Goal: Task Accomplishment & Management: Manage account settings

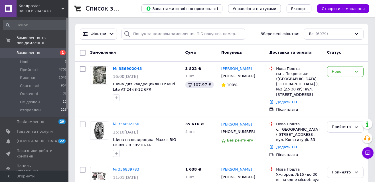
click at [39, 27] on input at bounding box center [35, 25] width 64 height 10
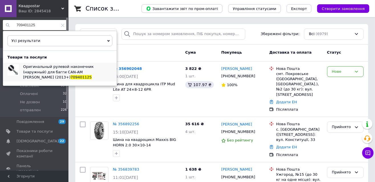
type input "709401125"
click at [34, 73] on span "Оригинальный рулевой наконечник (наружный) для багги CAN-AM [PERSON_NAME] (2013…" at bounding box center [58, 71] width 71 height 15
click at [61, 25] on icon at bounding box center [62, 25] width 3 height 3
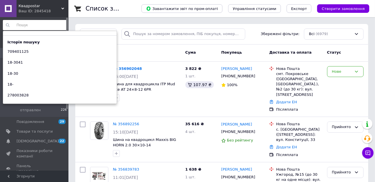
click at [26, 27] on input at bounding box center [35, 25] width 64 height 10
paste input "709401627"
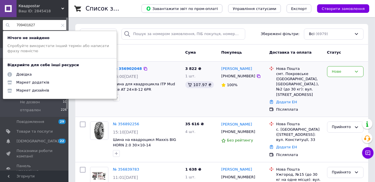
click at [195, 108] on div "3 822 ₴ 1 шт. 107.97 ₴" at bounding box center [201, 89] width 36 height 51
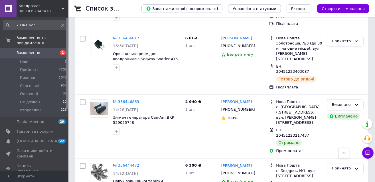
scroll to position [955, 0]
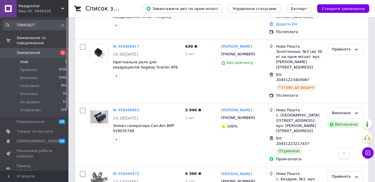
click at [29, 58] on li "Нові 1" at bounding box center [35, 62] width 70 height 8
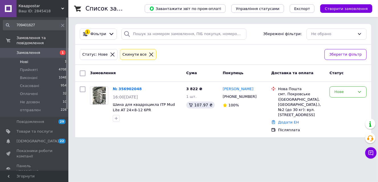
click at [43, 23] on input "709401627" at bounding box center [35, 25] width 64 height 10
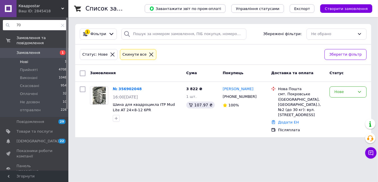
type input "7"
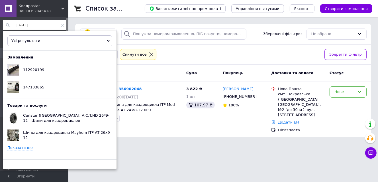
click at [25, 147] on link "Показати ще" at bounding box center [19, 147] width 25 height 5
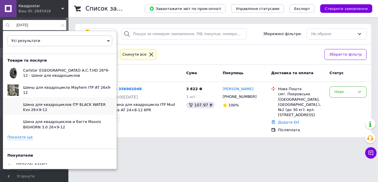
scroll to position [46, 0]
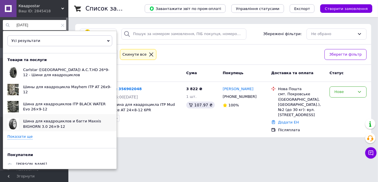
click at [32, 119] on span "Шина для квадроциклов и багги Maxxis BIGHORN 3.0 26×9-12" at bounding box center [62, 123] width 78 height 9
click at [23, 25] on input "[DATE]" at bounding box center [35, 25] width 64 height 10
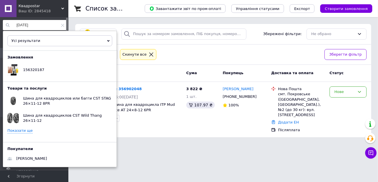
click at [23, 129] on link "Показати ще" at bounding box center [19, 130] width 25 height 5
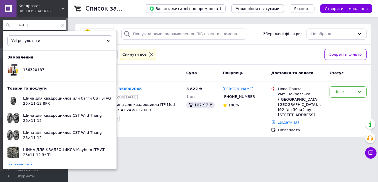
click at [22, 163] on link "Показати ще" at bounding box center [19, 164] width 25 height 5
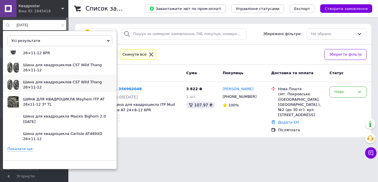
scroll to position [64, 0]
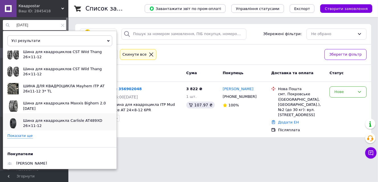
click at [39, 121] on span "Шина для квадроцикла Carlisle AT489XD 26×11-12" at bounding box center [62, 122] width 79 height 9
click at [23, 134] on link "Показати ще" at bounding box center [19, 135] width 25 height 5
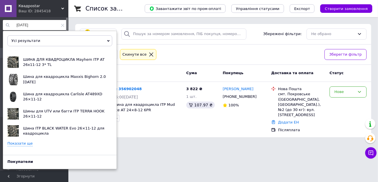
scroll to position [97, 0]
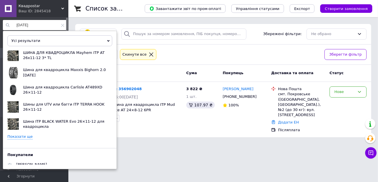
click at [23, 134] on link "Показати ще" at bounding box center [19, 136] width 25 height 5
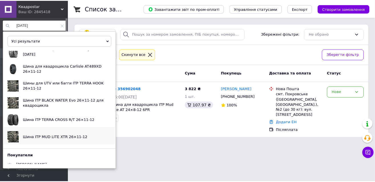
scroll to position [95, 0]
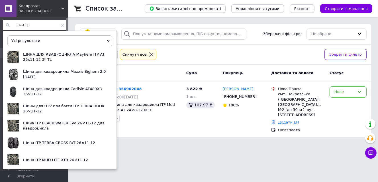
click at [40, 25] on input "[DATE]" at bounding box center [35, 25] width 64 height 10
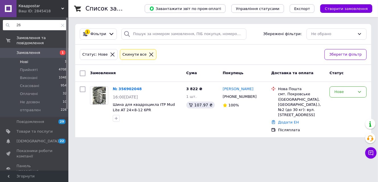
type input "2"
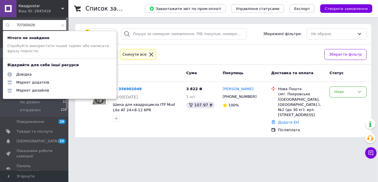
click at [26, 26] on input "707000426" at bounding box center [35, 25] width 64 height 10
click at [25, 24] on input "70700426" at bounding box center [35, 25] width 64 height 10
drag, startPoint x: 39, startPoint y: 24, endPoint x: 13, endPoint y: 24, distance: 26.8
click at [13, 24] on input "707000426" at bounding box center [35, 25] width 64 height 10
click at [138, 144] on html "Квадроstar Ваш ID: 2845418 Сайт Квадроstar Кабінет покупця Перевірити стан сист…" at bounding box center [189, 72] width 378 height 144
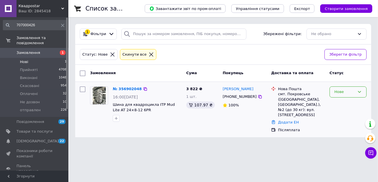
click at [359, 90] on icon at bounding box center [359, 91] width 5 height 5
click at [341, 105] on li "Прийнято" at bounding box center [348, 104] width 36 height 11
click at [126, 87] on link "№ 356902048" at bounding box center [127, 89] width 29 height 4
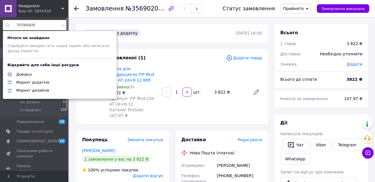
click at [36, 24] on input "707000426" at bounding box center [35, 25] width 64 height 10
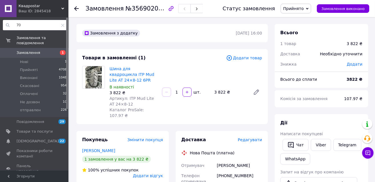
type input "7"
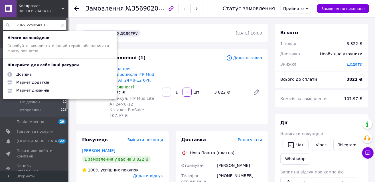
drag, startPoint x: 48, startPoint y: 27, endPoint x: 17, endPoint y: 27, distance: 30.5
click at [17, 27] on input "20451225324801" at bounding box center [35, 25] width 64 height 10
type input "20451225324801"
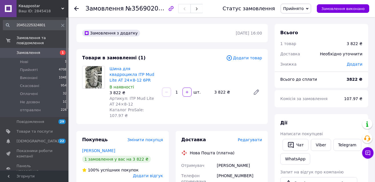
click at [196, 103] on div "Шина для квадроцикла ITP Mud Lite AT 24×8-12 6PR В наявності 3 822 ₴ Артикул: I…" at bounding box center [185, 92] width 157 height 55
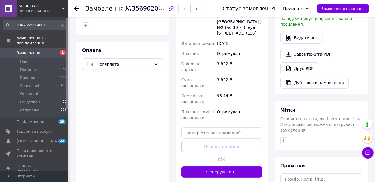
scroll to position [182, 0]
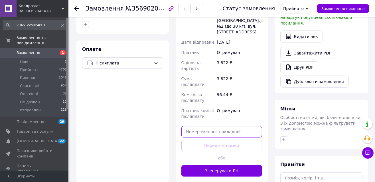
click at [201, 126] on input "text" at bounding box center [221, 131] width 81 height 11
paste input "20451225324801"
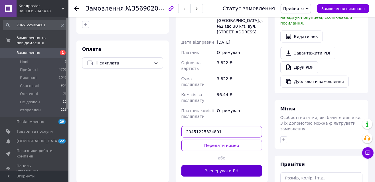
type input "20451225324801"
click at [221, 165] on button "Згенерувати ЕН" at bounding box center [221, 170] width 81 height 11
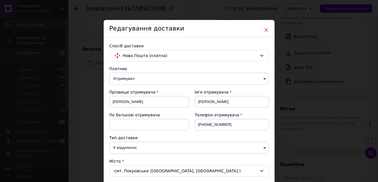
click at [267, 29] on span "×" at bounding box center [266, 30] width 5 height 10
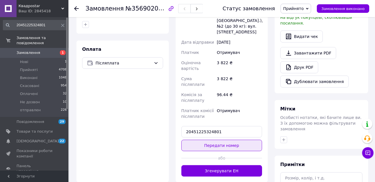
click at [227, 140] on button "Передати номер" at bounding box center [221, 145] width 81 height 11
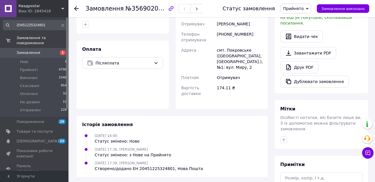
click at [61, 25] on icon at bounding box center [62, 25] width 3 height 3
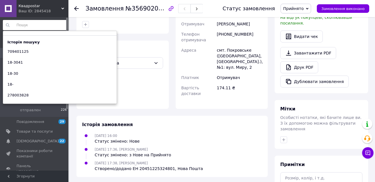
click at [24, 26] on input at bounding box center [35, 25] width 64 height 10
paste input "420280467"
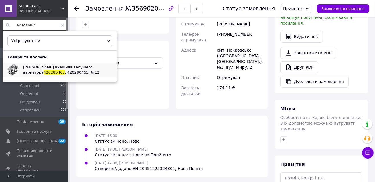
click at [65, 73] on span ", 420280465 .№12" at bounding box center [82, 72] width 34 height 4
click at [43, 26] on input "420280467" at bounding box center [35, 25] width 64 height 10
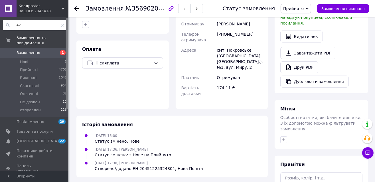
type input "4"
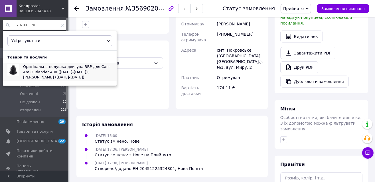
type input "707001170"
click at [38, 67] on span "Оригінальна подушка двигуна BRP для Can-Am Outlander 400 ([DATE]-[DATE]), [PERS…" at bounding box center [66, 71] width 87 height 15
click at [149, 81] on div "Оплата Післяплата" at bounding box center [122, 74] width 92 height 68
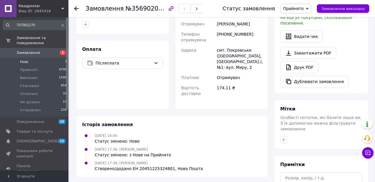
click at [25, 59] on span "Нові" at bounding box center [24, 61] width 8 height 5
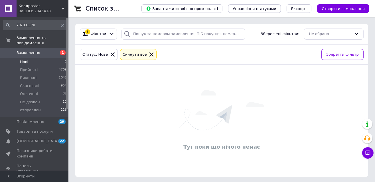
click at [27, 59] on span "Нові" at bounding box center [24, 61] width 8 height 5
click at [22, 50] on span "Замовлення" at bounding box center [29, 52] width 24 height 5
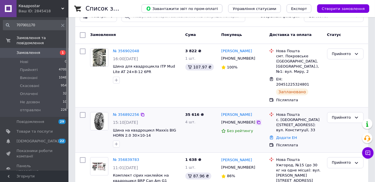
scroll to position [46, 0]
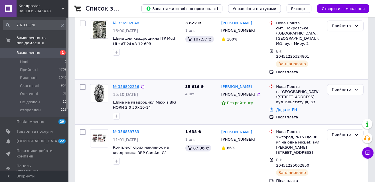
click at [127, 84] on link "№ 356892256" at bounding box center [126, 86] width 26 height 4
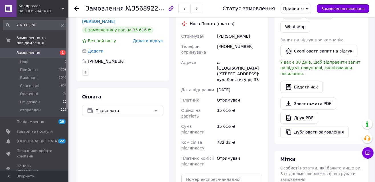
scroll to position [114, 0]
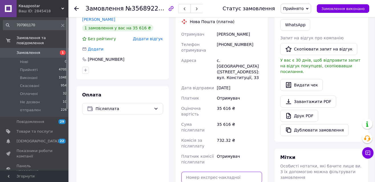
click at [196, 172] on input "text" at bounding box center [221, 177] width 81 height 11
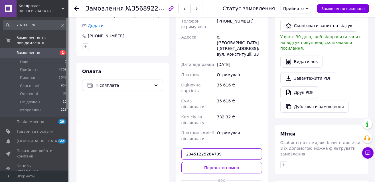
scroll to position [182, 0]
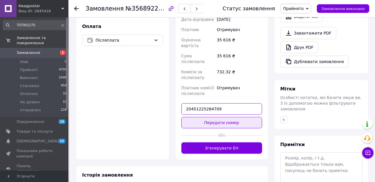
type input "20451225284709"
click at [221, 117] on button "Передати номер" at bounding box center [221, 122] width 81 height 11
